Goal: Information Seeking & Learning: Stay updated

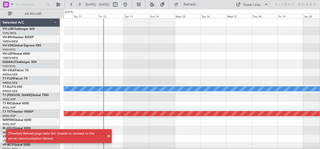
click at [24, 36] on link "VH-RIU Hawker 800XP" at bounding box center [18, 37] width 31 height 3
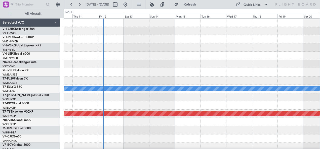
click at [19, 44] on link "VH-VSK Global Express XRS" at bounding box center [22, 45] width 39 height 3
click at [20, 38] on link "VH-RIU Hawker 800XP" at bounding box center [18, 37] width 31 height 3
click at [217, 43] on div at bounding box center [192, 39] width 256 height 8
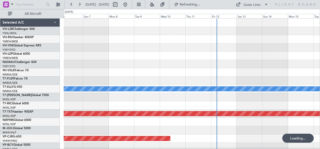
click at [94, 44] on div "[PERSON_NAME] Planned Maint [GEOGRAPHIC_DATA] (Seletar) Planned Maint [GEOGRAPH…" at bounding box center [192, 89] width 256 height 141
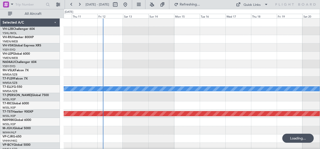
click at [40, 41] on div "[PERSON_NAME] Planned Maint [GEOGRAPHIC_DATA] (Seletar) Planned Maint [GEOGRAPH…" at bounding box center [160, 79] width 320 height 140
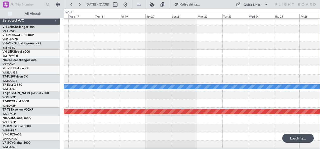
click at [86, 55] on div at bounding box center [192, 54] width 256 height 8
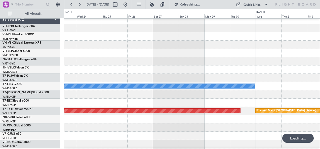
click at [60, 62] on div "[PERSON_NAME] Planned Maint [GEOGRAPHIC_DATA] (Seletar) Planned Maint [GEOGRAPH…" at bounding box center [160, 79] width 320 height 140
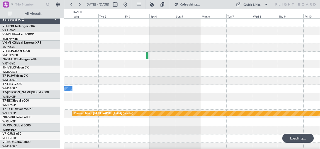
scroll to position [0, 0]
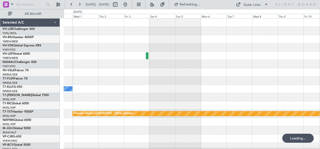
click at [47, 61] on div "[PERSON_NAME] Planned Maint [GEOGRAPHIC_DATA] (Seletar) Planned Maint [GEOGRAPH…" at bounding box center [160, 79] width 320 height 140
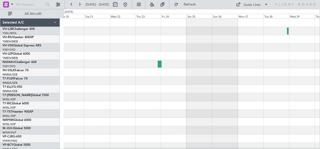
click at [76, 52] on div at bounding box center [192, 89] width 256 height 141
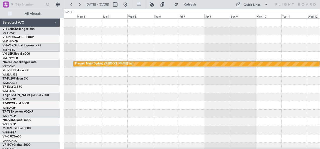
click at [93, 54] on div "Planned Maint Sydney ([PERSON_NAME] Intl)" at bounding box center [192, 89] width 256 height 141
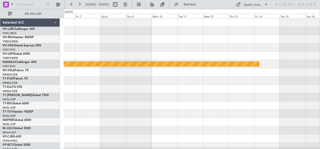
click at [157, 35] on div "Planned Maint Sydney ([PERSON_NAME] Intl)" at bounding box center [192, 89] width 256 height 141
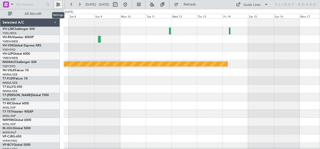
click at [56, 4] on button at bounding box center [58, 5] width 8 height 8
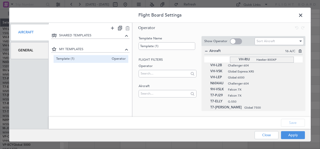
drag, startPoint x: 230, startPoint y: 67, endPoint x: 227, endPoint y: 57, distance: 10.8
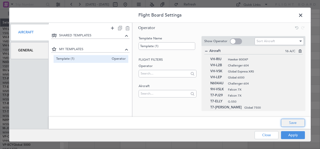
click at [292, 123] on button "Save" at bounding box center [293, 123] width 24 height 8
click at [290, 135] on button "Apply" at bounding box center [293, 135] width 24 height 8
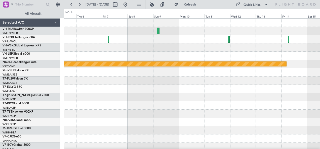
click at [143, 57] on div "Planned Maint Sydney ([PERSON_NAME] Intl)" at bounding box center [192, 89] width 256 height 141
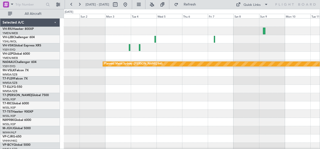
click at [240, 49] on div at bounding box center [192, 48] width 256 height 8
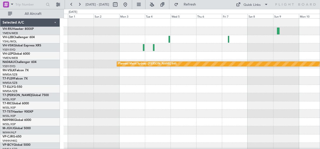
click at [228, 53] on div "Planned Maint Sydney ([PERSON_NAME] Intl)" at bounding box center [192, 89] width 256 height 141
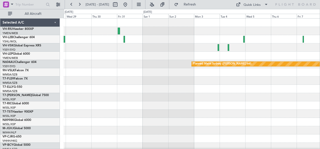
click at [234, 57] on div at bounding box center [192, 56] width 256 height 8
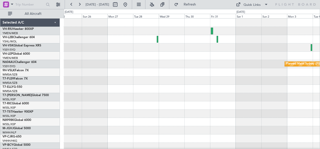
click at [237, 60] on div "Planned Maint Sydney ([PERSON_NAME] Intl)" at bounding box center [192, 89] width 256 height 141
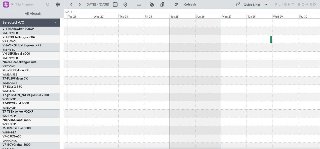
click at [263, 62] on div at bounding box center [192, 89] width 256 height 141
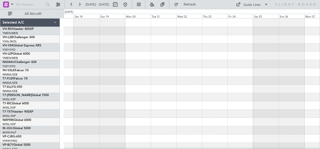
click at [259, 63] on div at bounding box center [192, 64] width 256 height 8
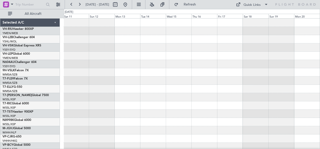
click at [284, 68] on div at bounding box center [192, 89] width 256 height 141
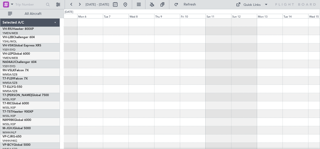
click at [271, 68] on div at bounding box center [192, 89] width 256 height 141
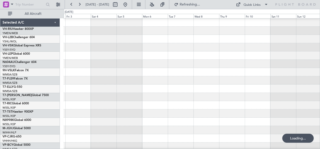
scroll to position [0, 0]
click at [228, 66] on div at bounding box center [192, 64] width 256 height 8
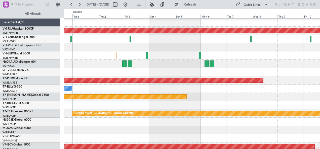
scroll to position [0, 0]
click at [254, 65] on div at bounding box center [192, 64] width 256 height 8
